Goal: Information Seeking & Learning: Learn about a topic

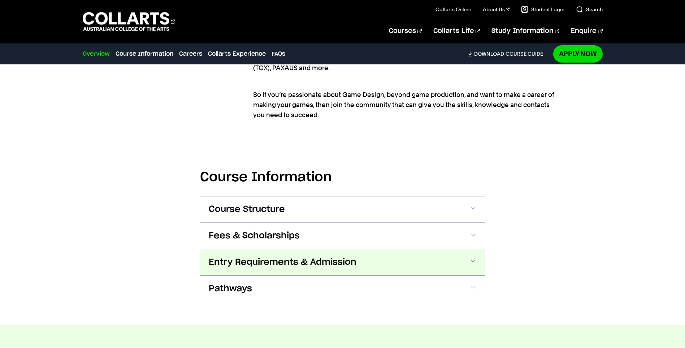
scroll to position [939, 0]
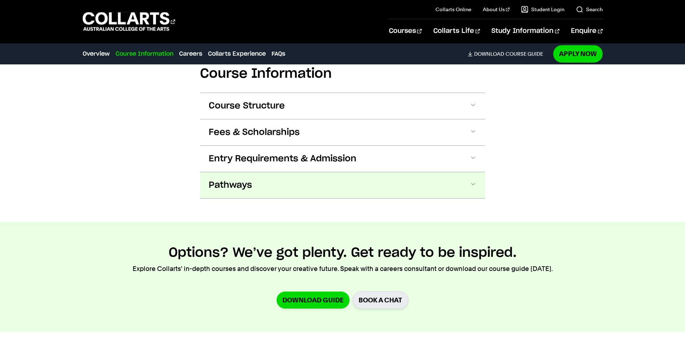
click at [239, 181] on span "Pathways" at bounding box center [230, 185] width 43 height 12
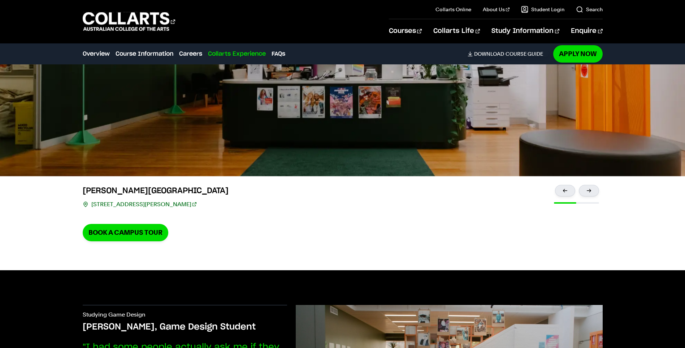
scroll to position [2203, 0]
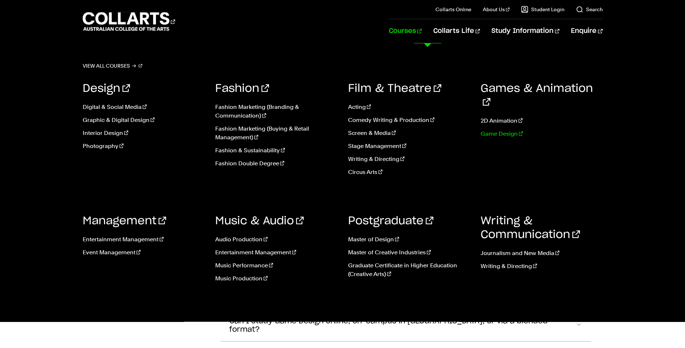
click at [486, 129] on link "Game Design" at bounding box center [542, 133] width 122 height 9
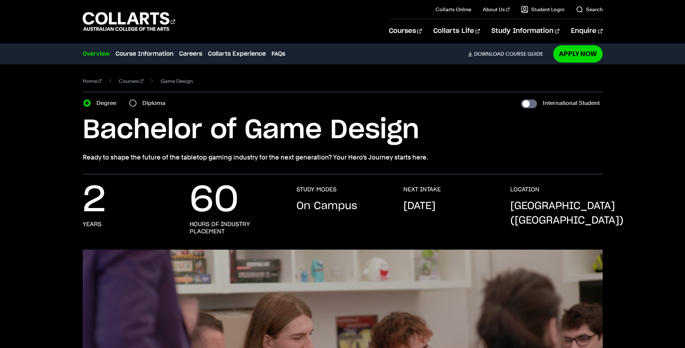
click at [135, 100] on div "Diploma" at bounding box center [149, 103] width 40 height 10
click at [135, 102] on input "Diploma" at bounding box center [132, 102] width 7 height 7
radio input "true"
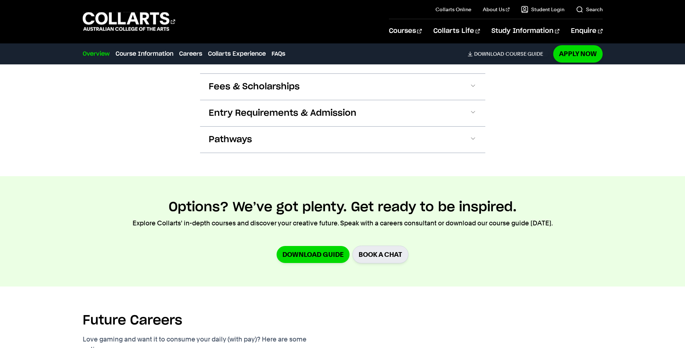
scroll to position [903, 0]
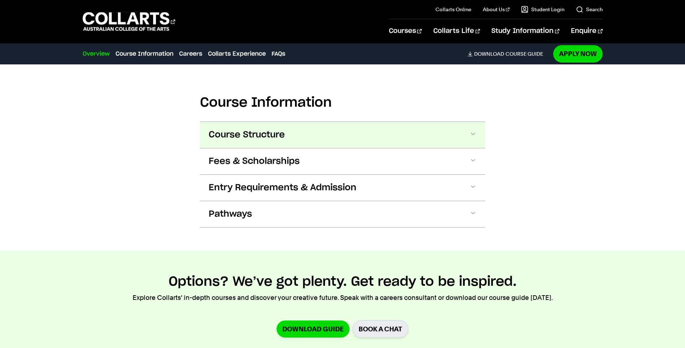
click at [369, 138] on button "Course Structure" at bounding box center [342, 135] width 285 height 26
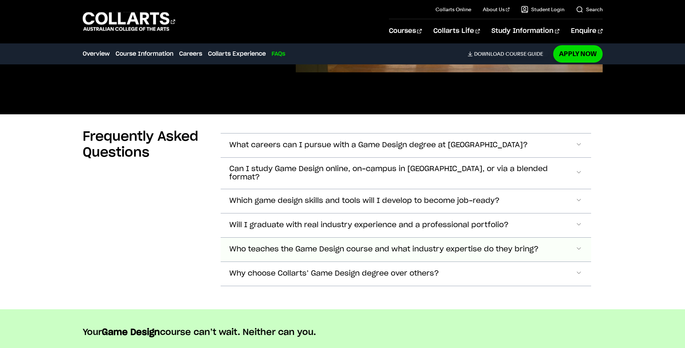
scroll to position [2441, 0]
